Goal: Task Accomplishment & Management: Use online tool/utility

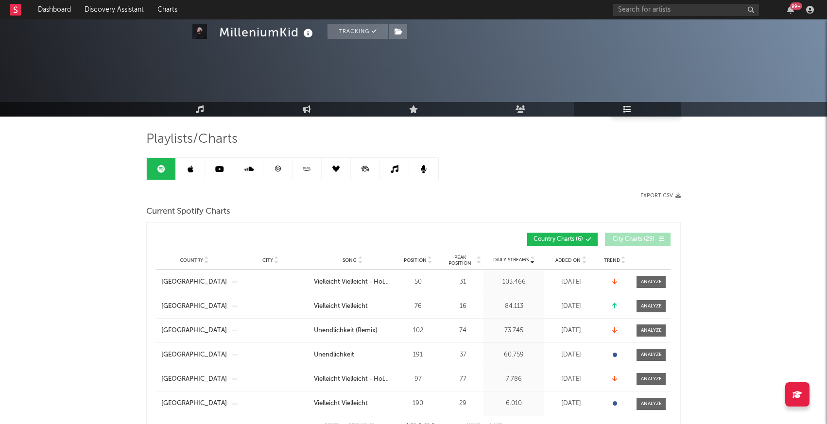
scroll to position [96, 0]
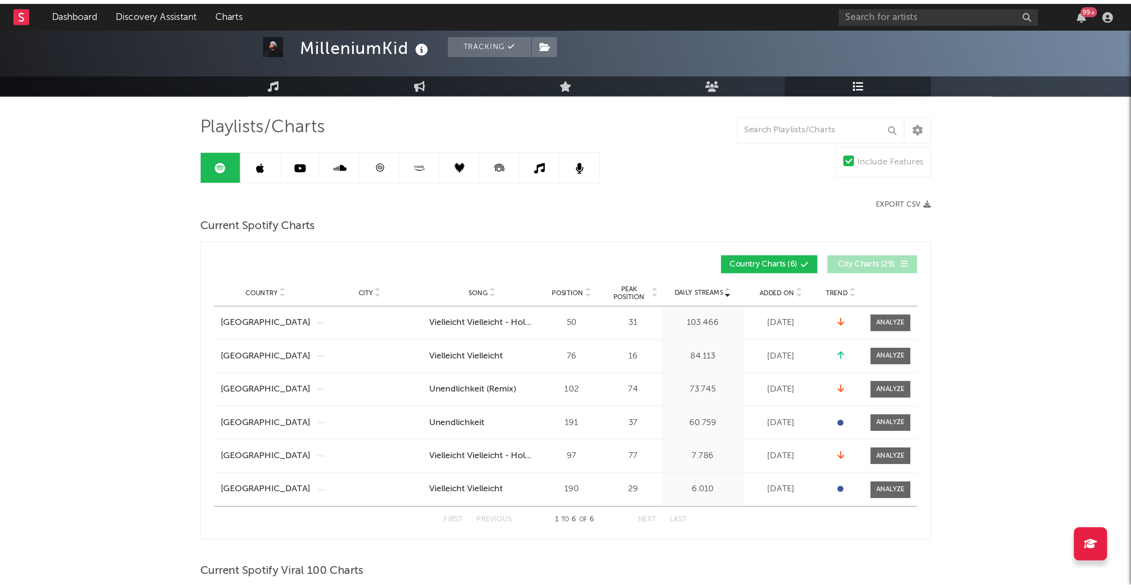
scroll to position [0, 0]
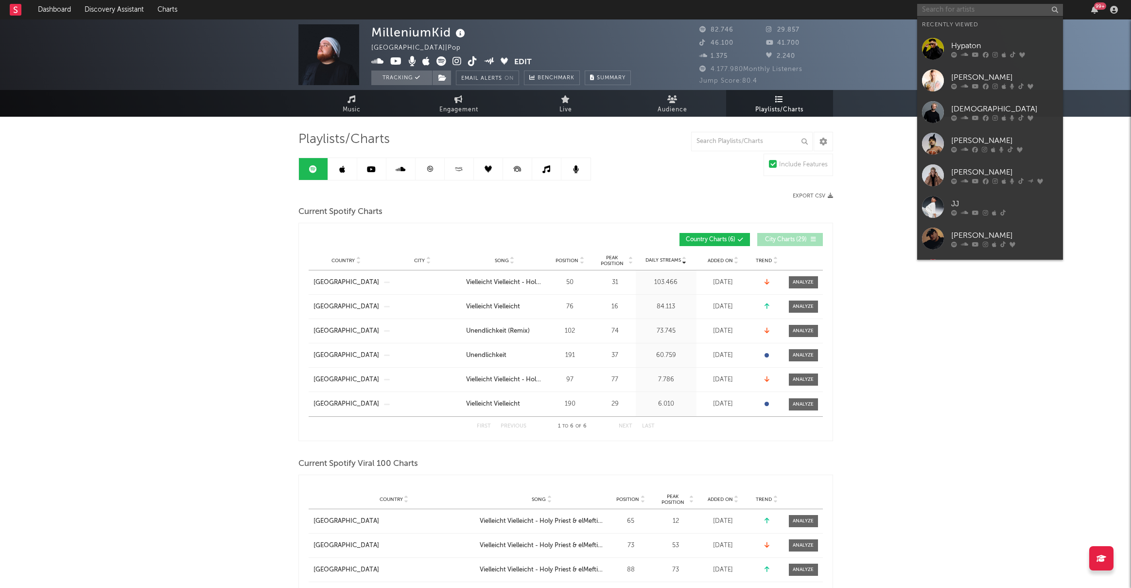
click at [827, 12] on input "text" at bounding box center [990, 10] width 146 height 12
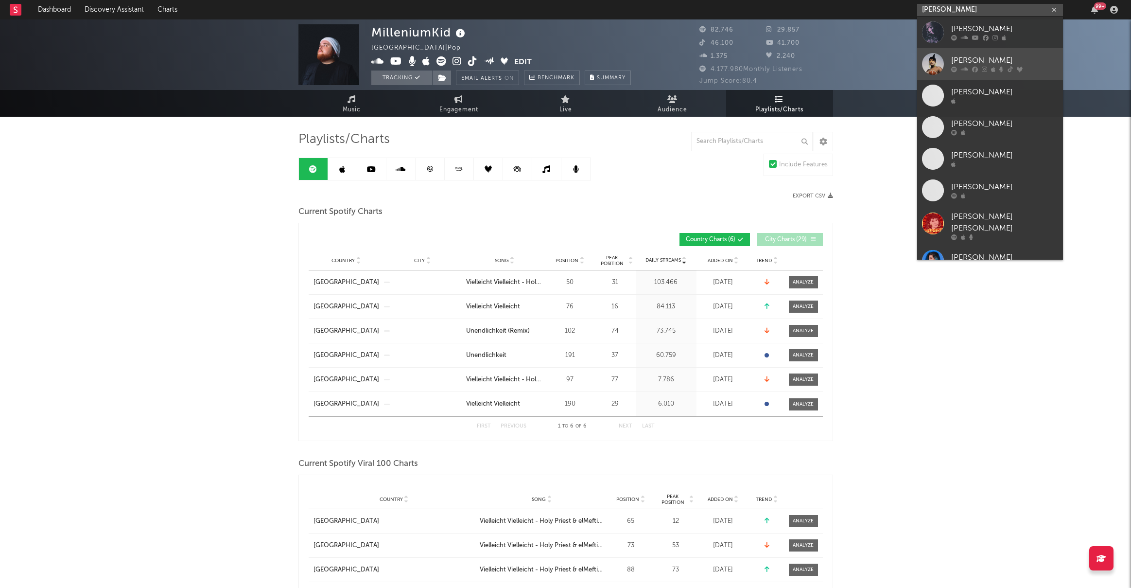
type input "[PERSON_NAME]"
click at [827, 65] on div at bounding box center [933, 64] width 22 height 22
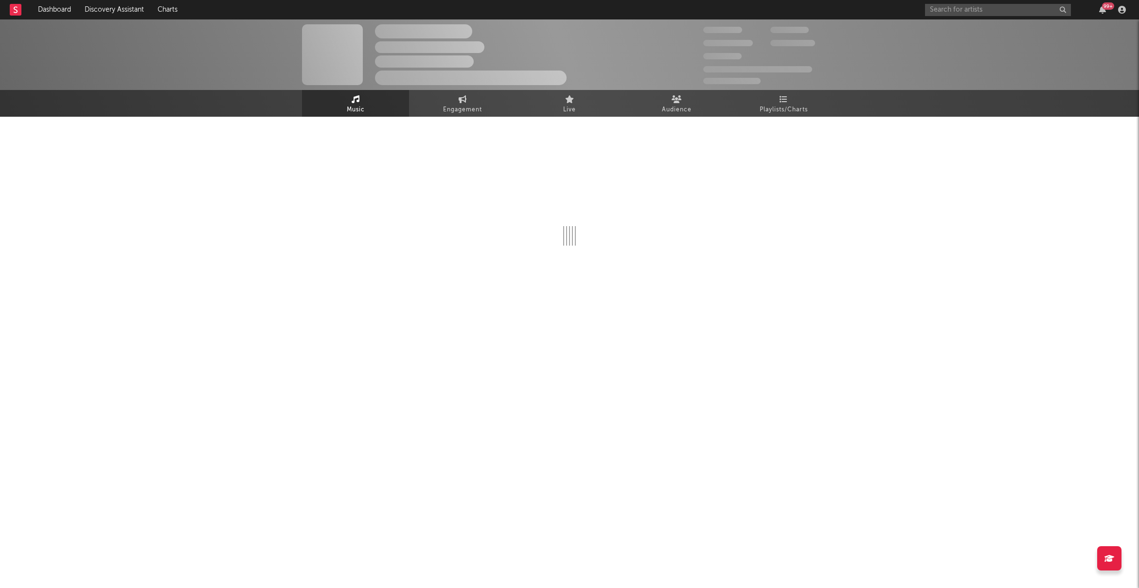
select select "6m"
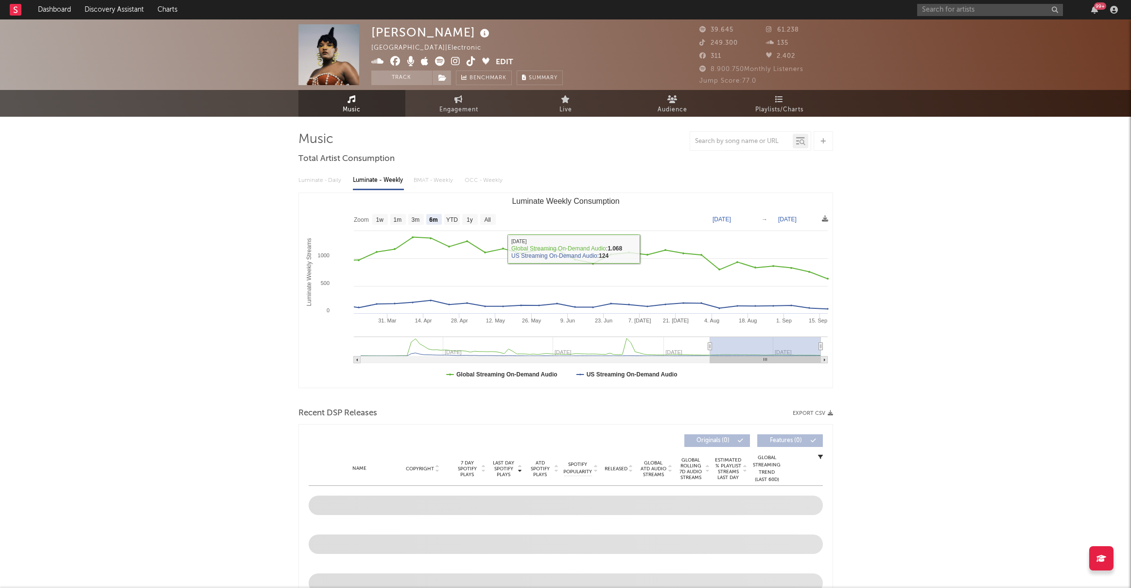
click at [739, 148] on div at bounding box center [751, 140] width 122 height 19
click at [737, 144] on input "text" at bounding box center [741, 142] width 103 height 8
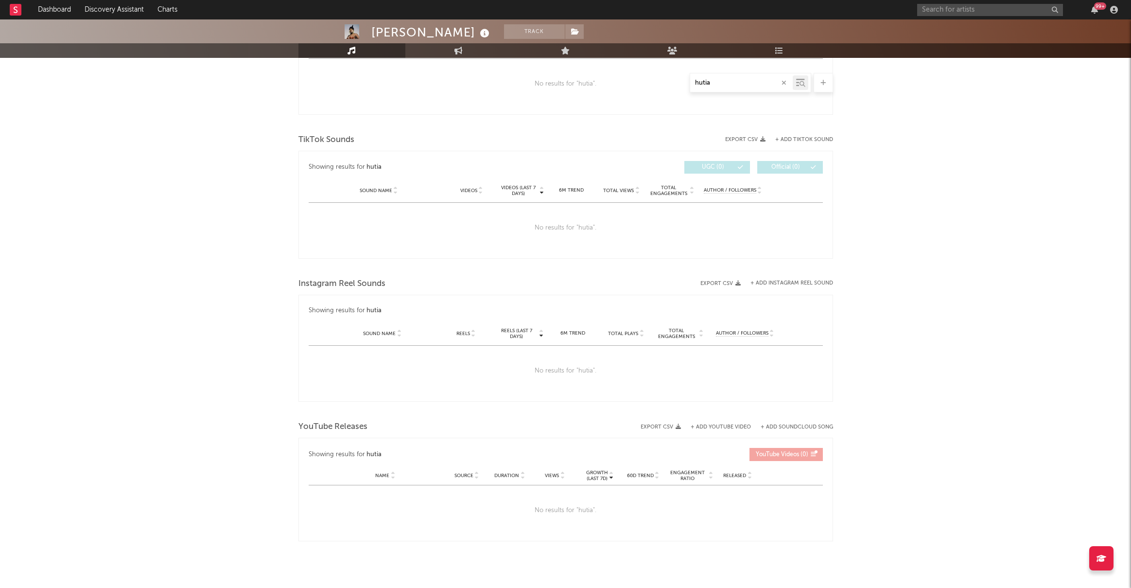
scroll to position [399, 0]
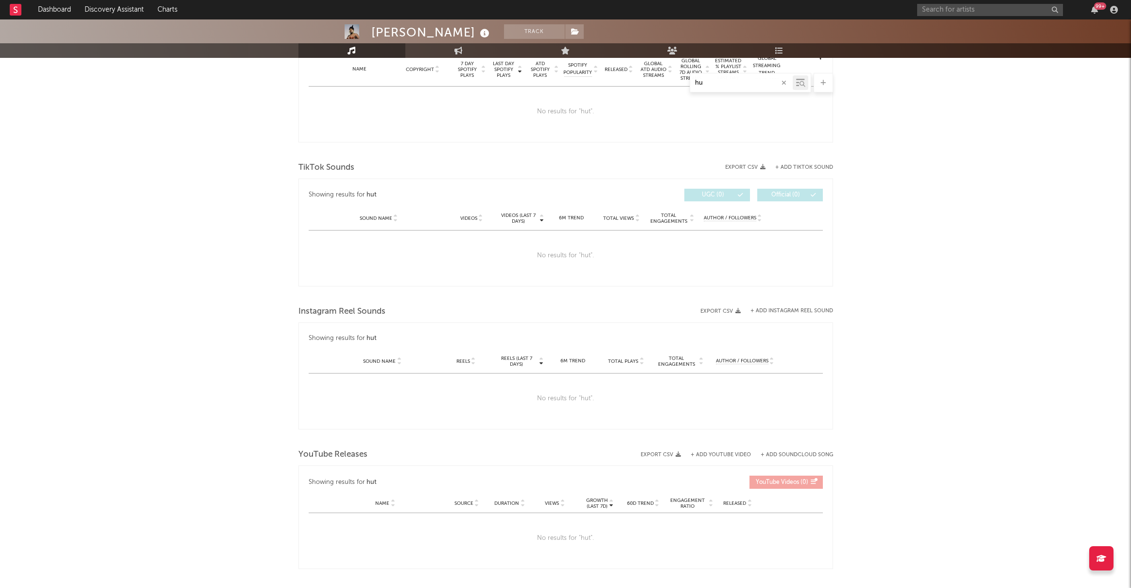
type input "h"
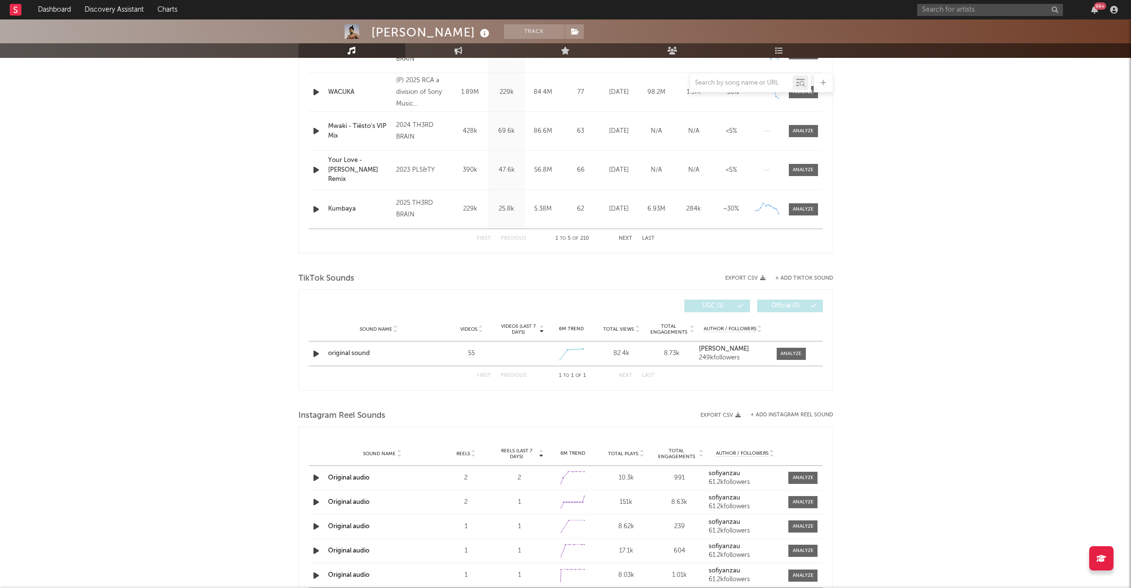
scroll to position [463, 0]
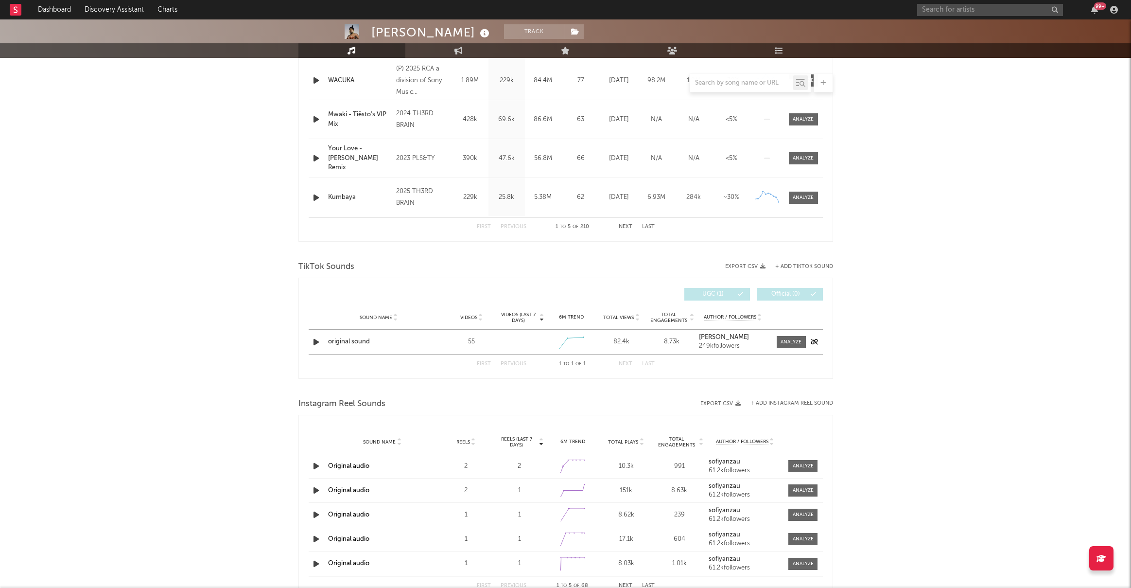
click at [342, 338] on div "original sound" at bounding box center [379, 342] width 102 height 10
click at [788, 264] on button "+ Add TikTok Sound" at bounding box center [804, 266] width 58 height 5
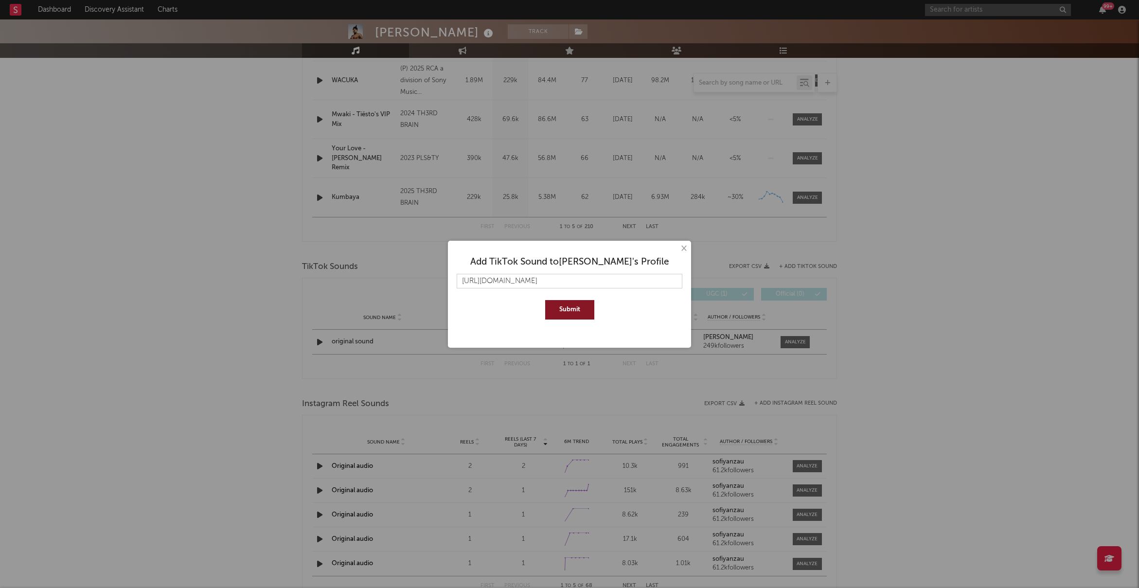
type input "[URL][DOMAIN_NAME]"
click at [579, 305] on button "Submit" at bounding box center [569, 309] width 49 height 19
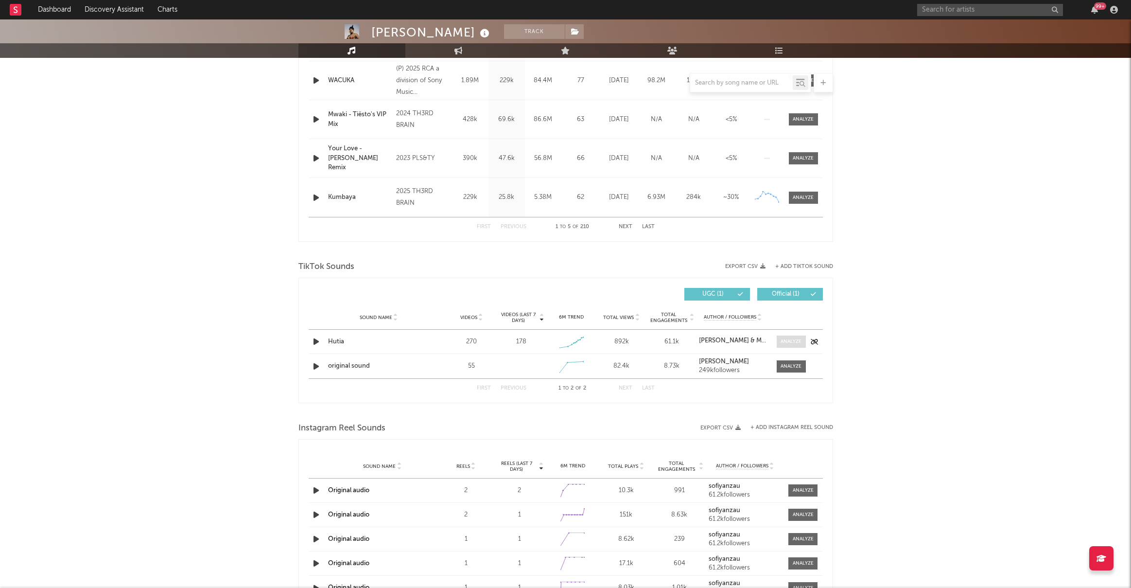
click at [802, 343] on span at bounding box center [791, 341] width 29 height 12
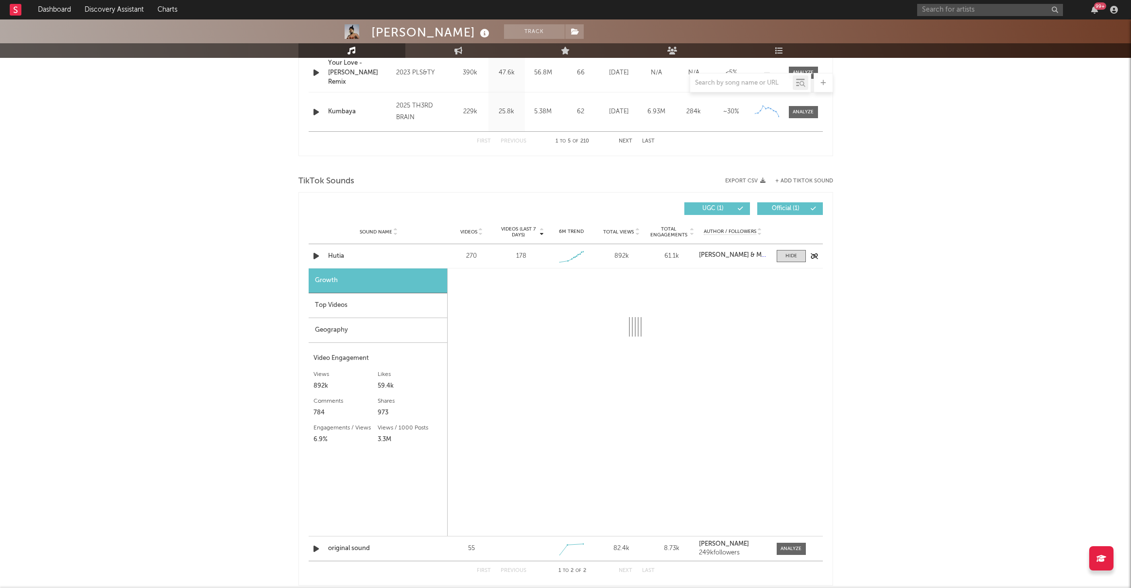
select select "1w"
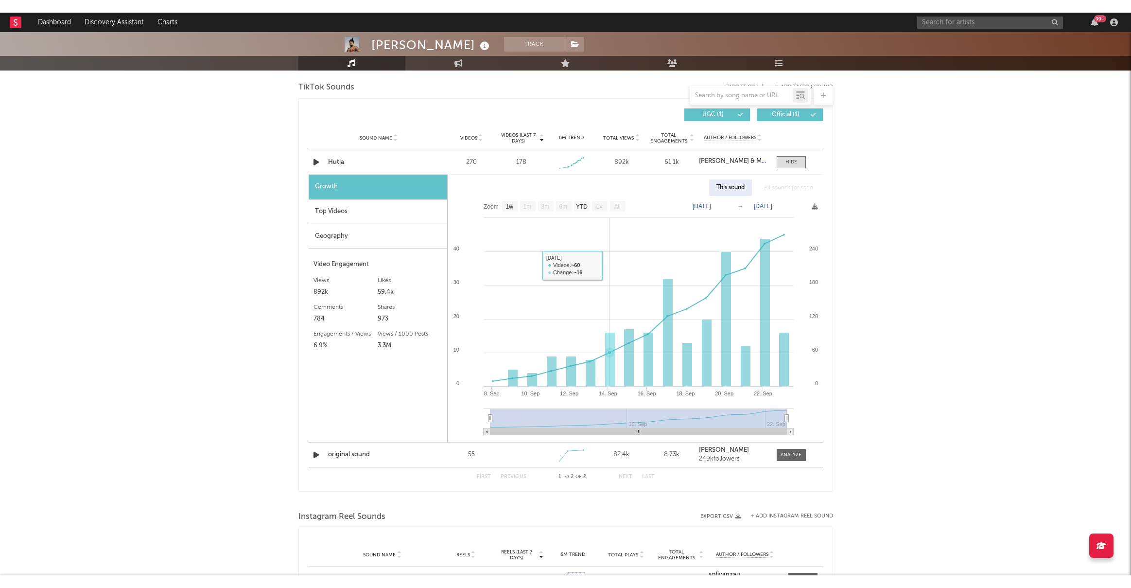
scroll to position [656, 0]
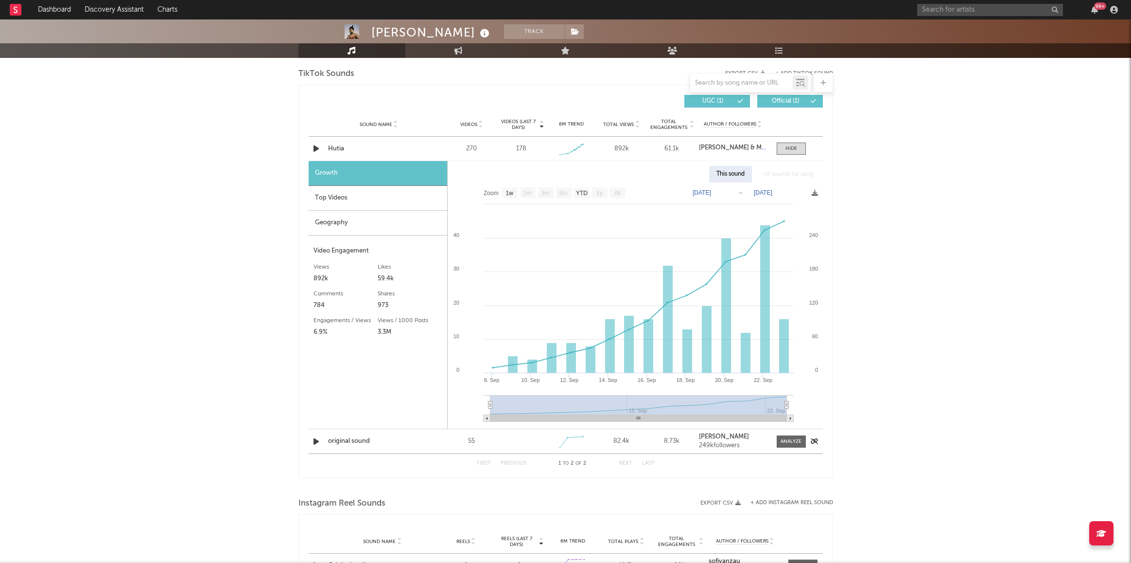
click at [472, 424] on div "55" at bounding box center [471, 441] width 45 height 10
click at [485, 148] on div "270" at bounding box center [471, 149] width 45 height 10
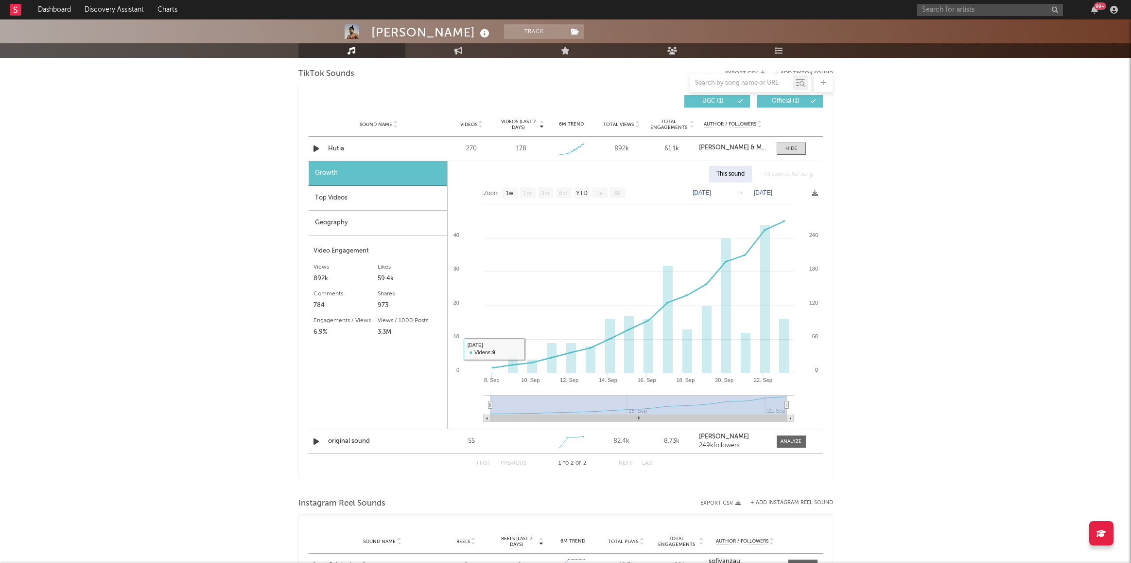
click at [391, 197] on div "Top Videos" at bounding box center [378, 198] width 139 height 25
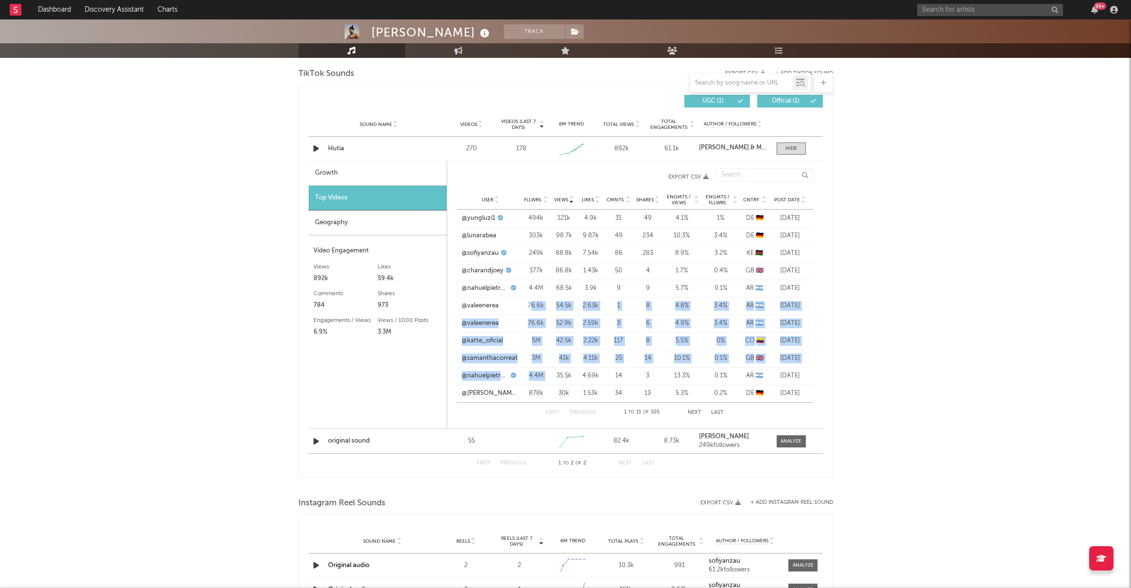
drag, startPoint x: 554, startPoint y: 379, endPoint x: 563, endPoint y: 301, distance: 78.8
click at [548, 302] on div "User @yungluzi1 Fllwrs. 494k Views 121k Likes 4.9k Cmnts. 31 Shares 49 Engmts /…" at bounding box center [635, 306] width 356 height 193
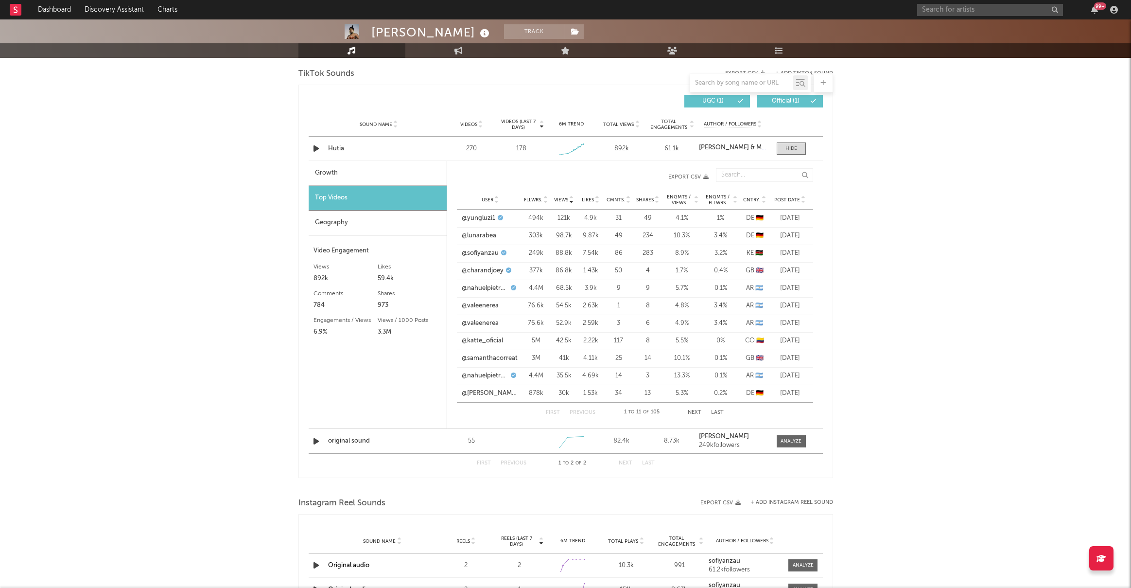
click at [827, 340] on div "[PERSON_NAME] Track [GEOGRAPHIC_DATA] | Electronic Edit Track Benchmark Summary…" at bounding box center [565, 136] width 1131 height 1547
